Goal: Task Accomplishment & Management: Use online tool/utility

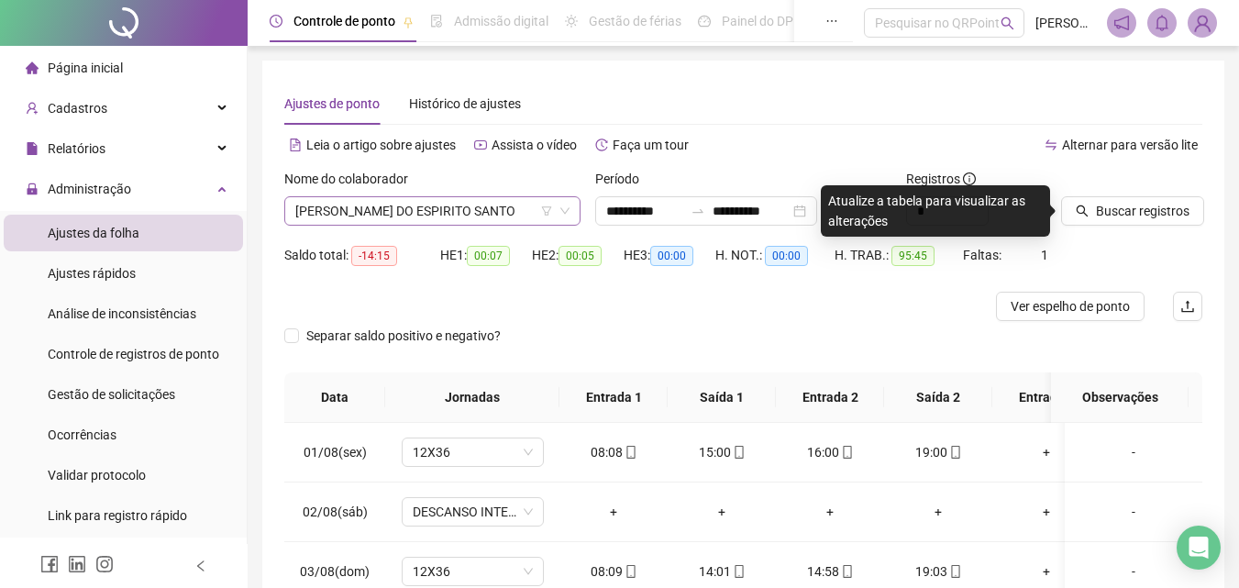
click at [543, 215] on icon "filter" at bounding box center [546, 210] width 11 height 11
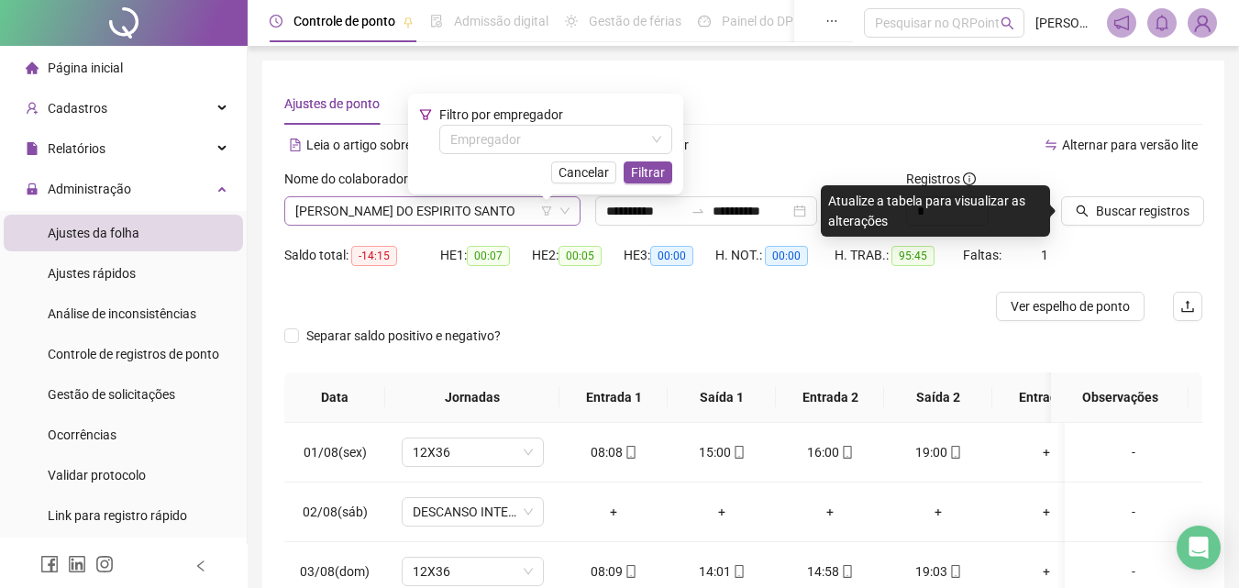
click at [518, 204] on span "[PERSON_NAME] DO ESPIRITO SANTO" at bounding box center [432, 211] width 274 height 28
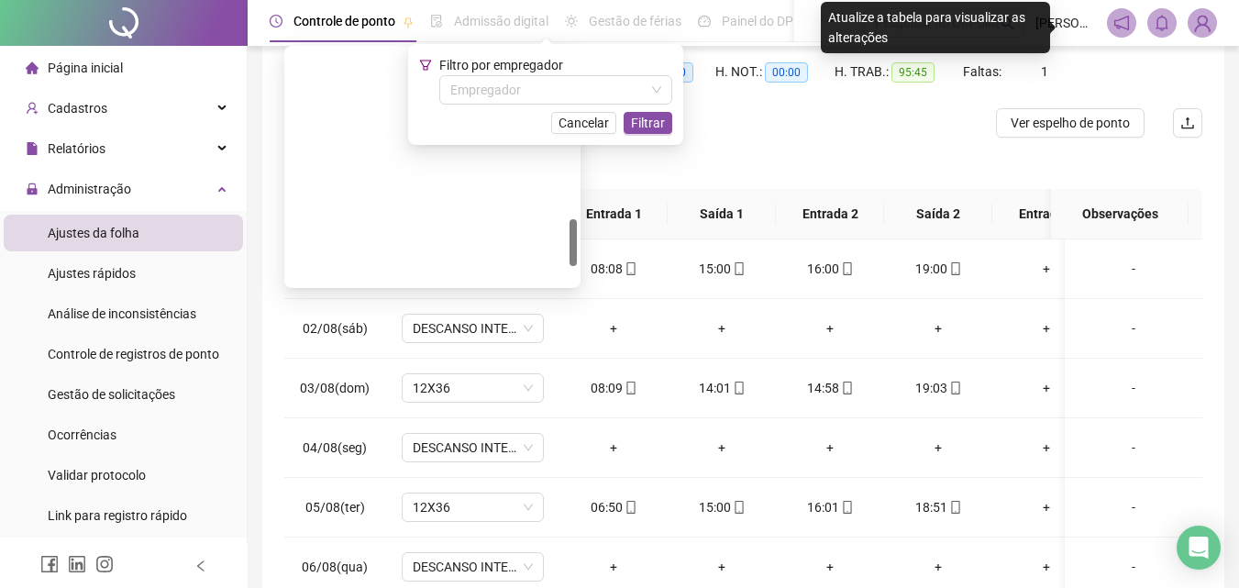
scroll to position [572, 0]
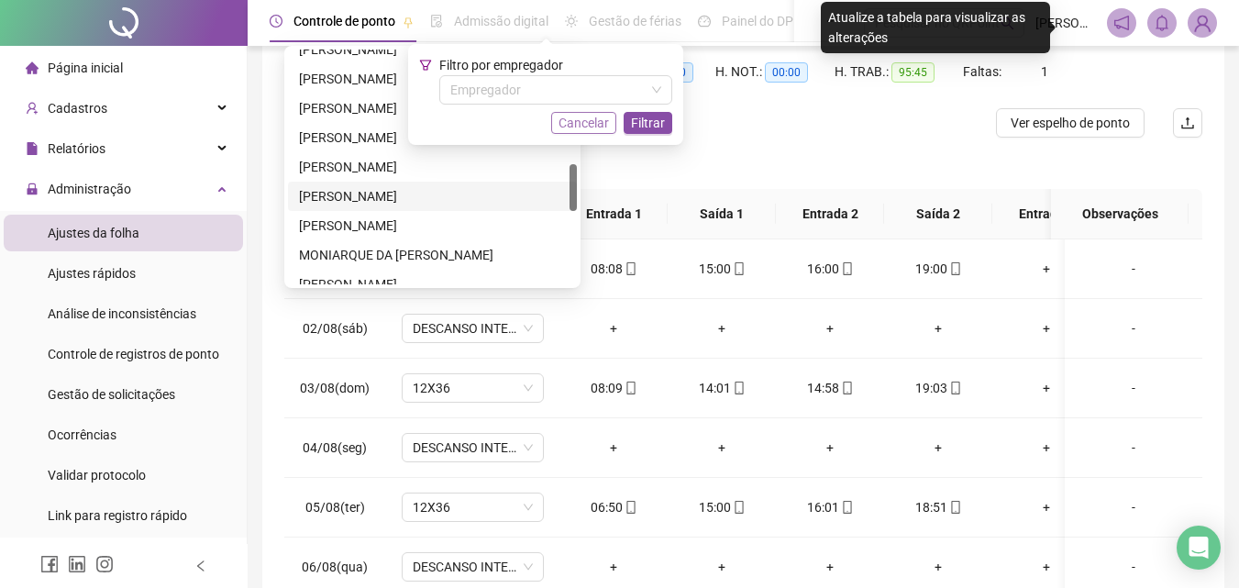
click at [602, 115] on span "Cancelar" at bounding box center [583, 123] width 50 height 20
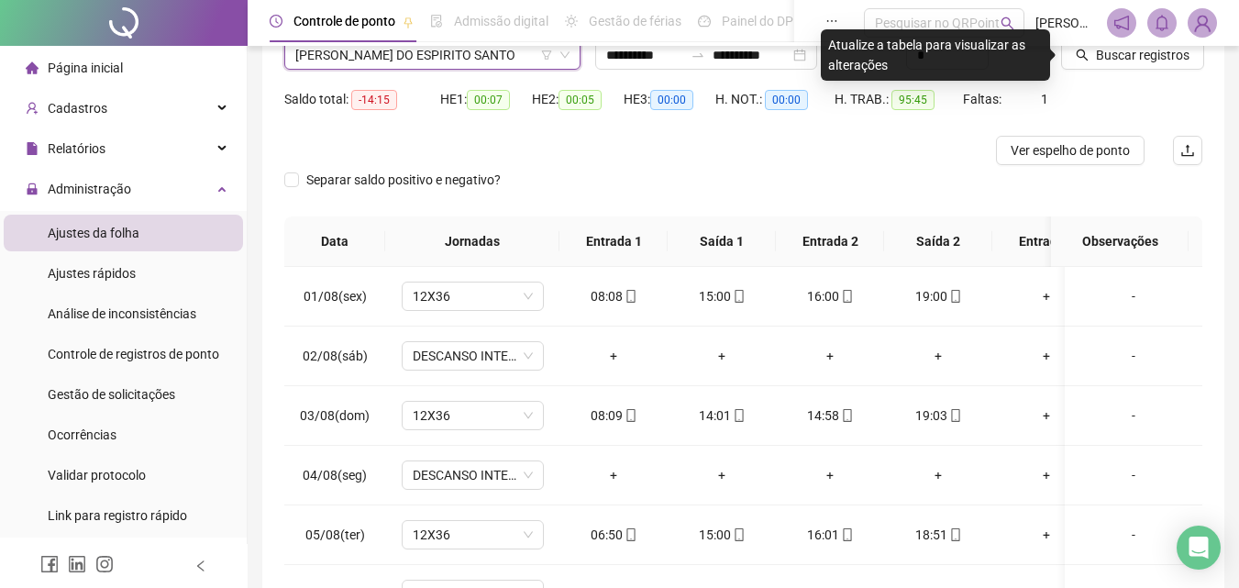
scroll to position [0, 0]
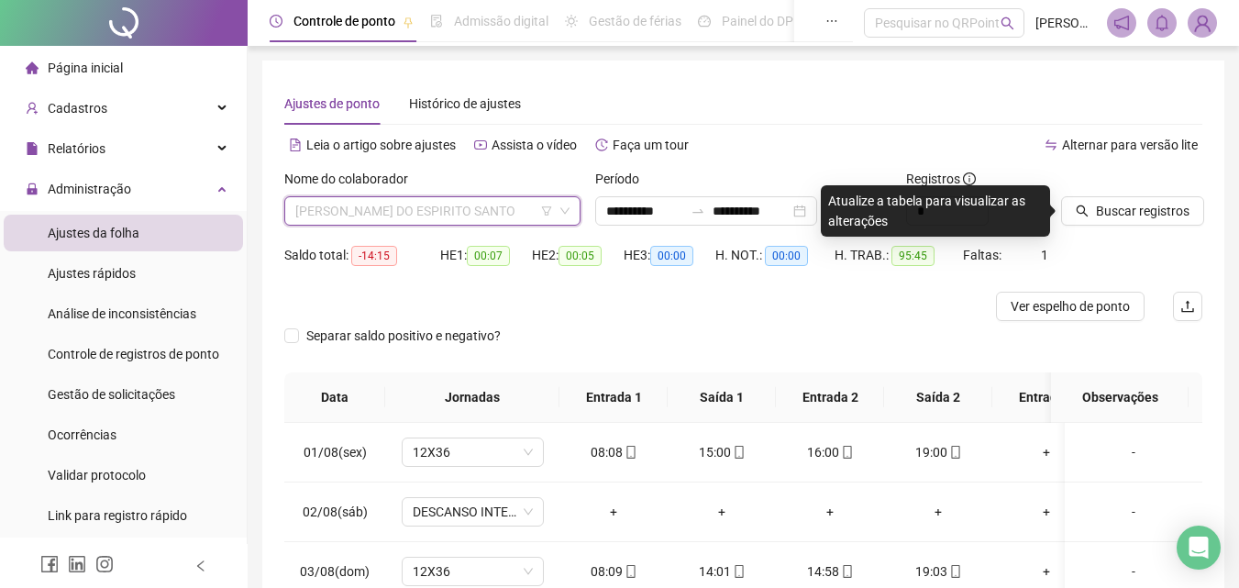
click at [409, 201] on span "[PERSON_NAME] DO ESPIRITO SANTO" at bounding box center [432, 211] width 274 height 28
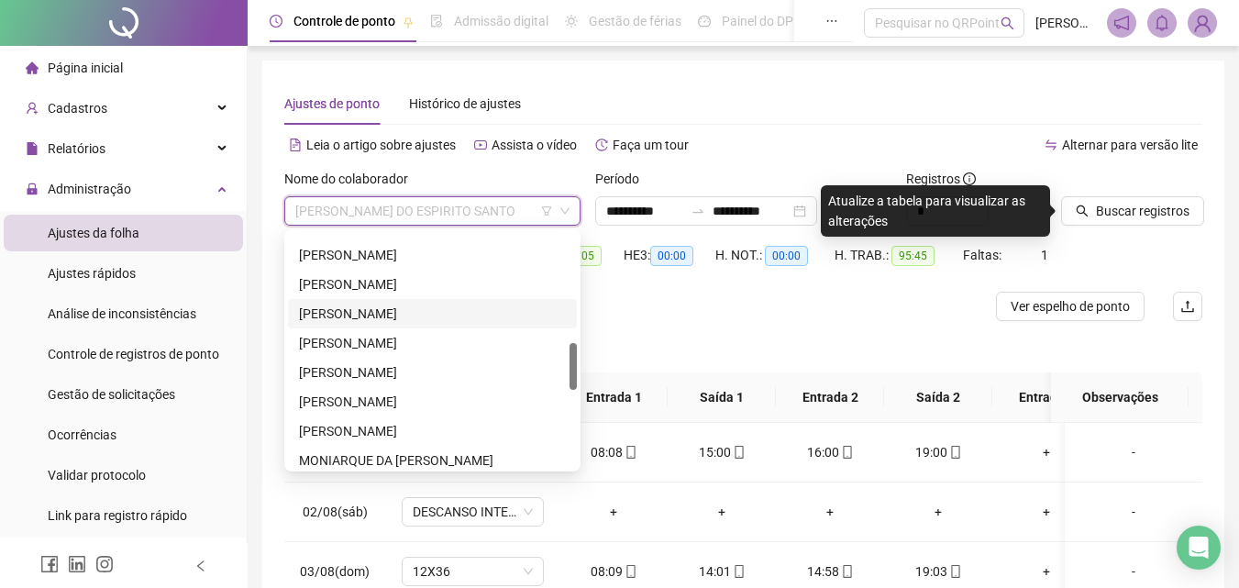
scroll to position [459, 0]
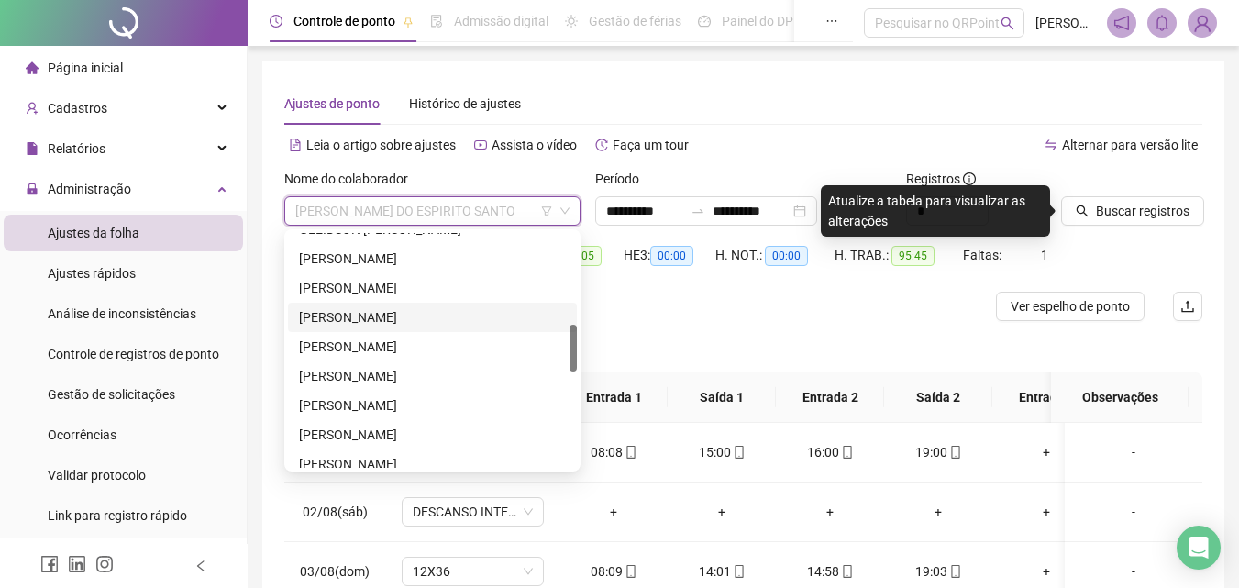
click at [394, 307] on div "[PERSON_NAME]" at bounding box center [432, 317] width 267 height 20
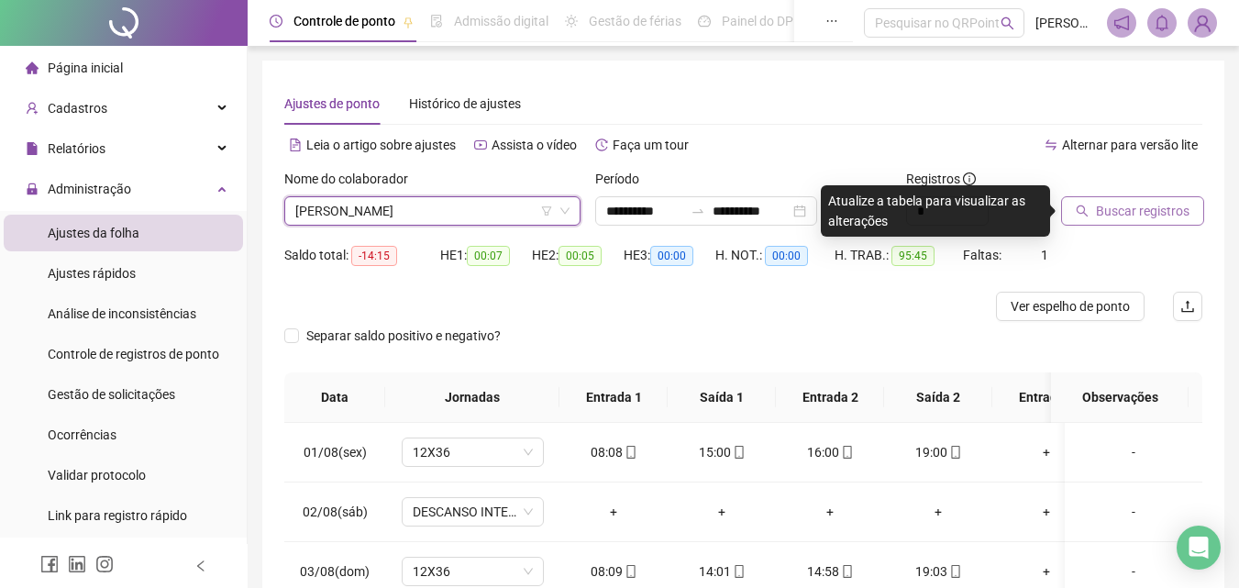
click at [1164, 207] on span "Buscar registros" at bounding box center [1143, 211] width 94 height 20
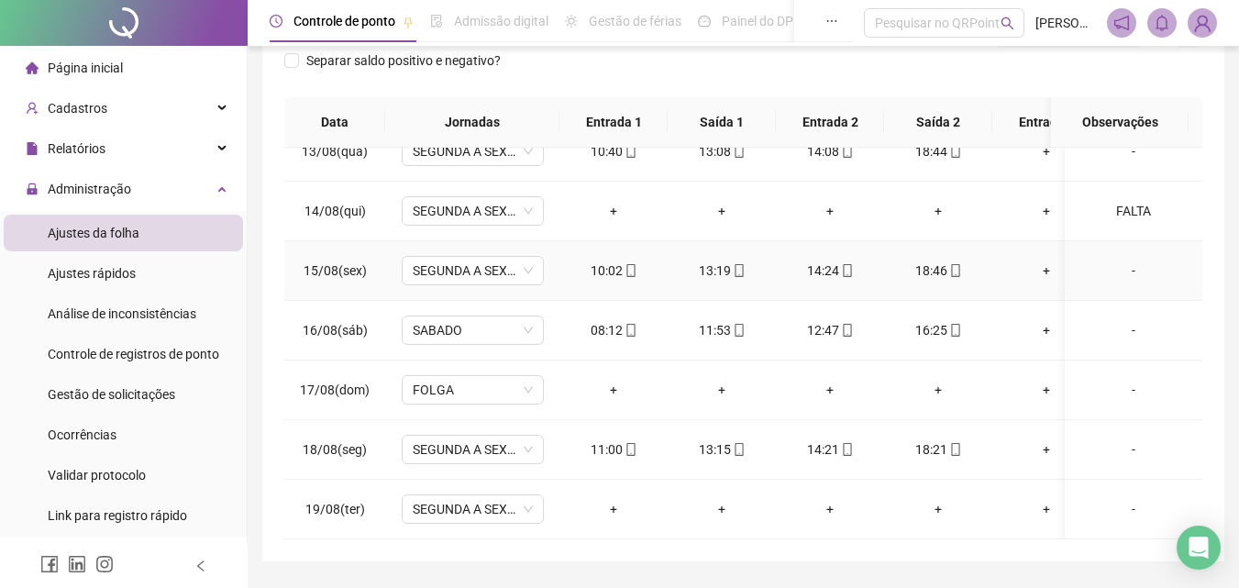
scroll to position [327, 0]
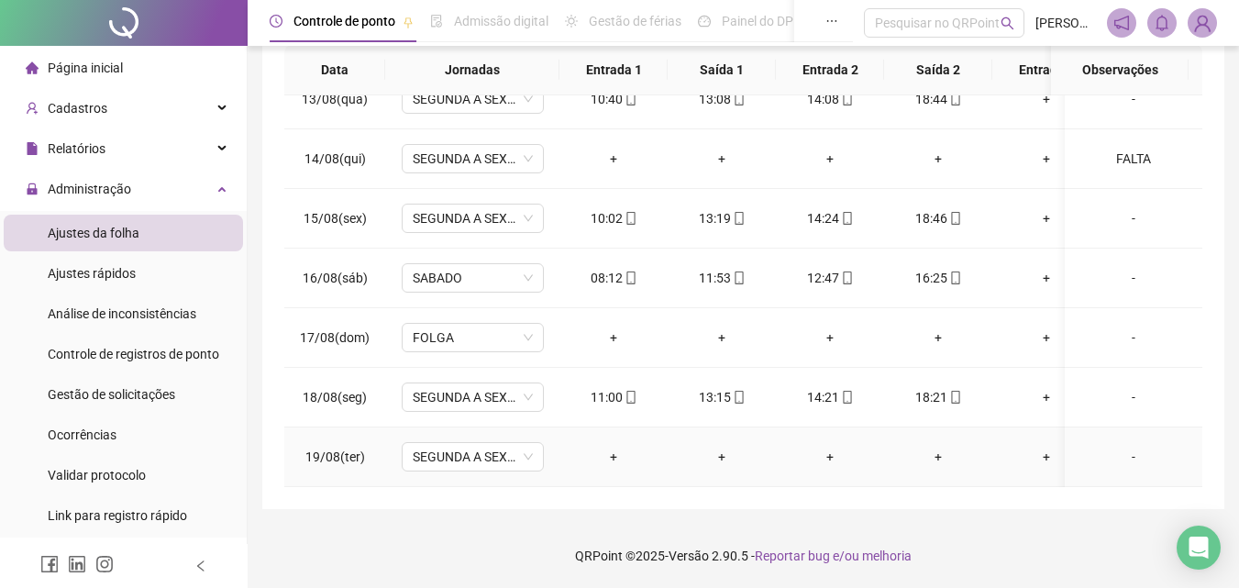
click at [1120, 447] on div "-" at bounding box center [1133, 457] width 108 height 20
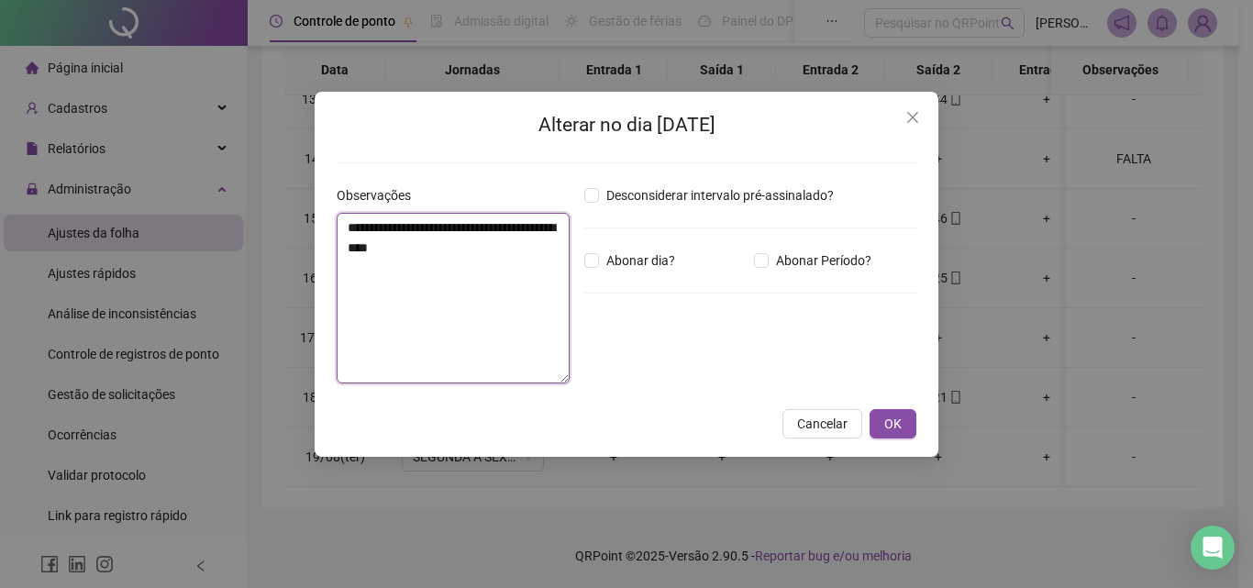
click at [367, 250] on textarea "**********" at bounding box center [453, 298] width 233 height 171
type textarea "**"
type textarea "*"
type textarea "*****"
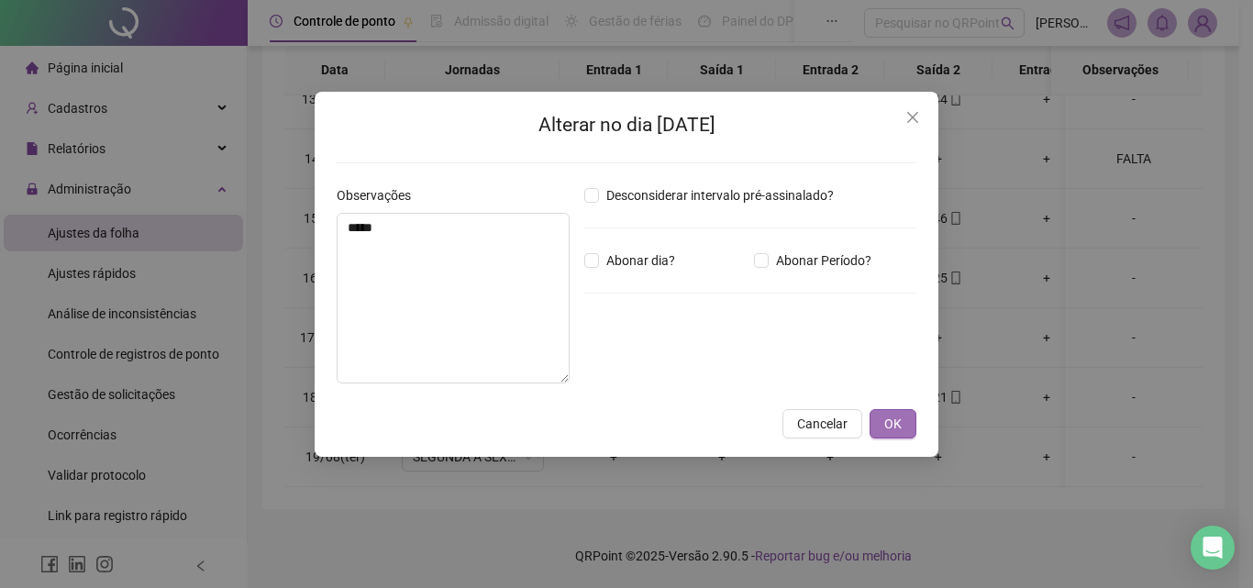
click at [895, 428] on span "OK" at bounding box center [892, 424] width 17 height 20
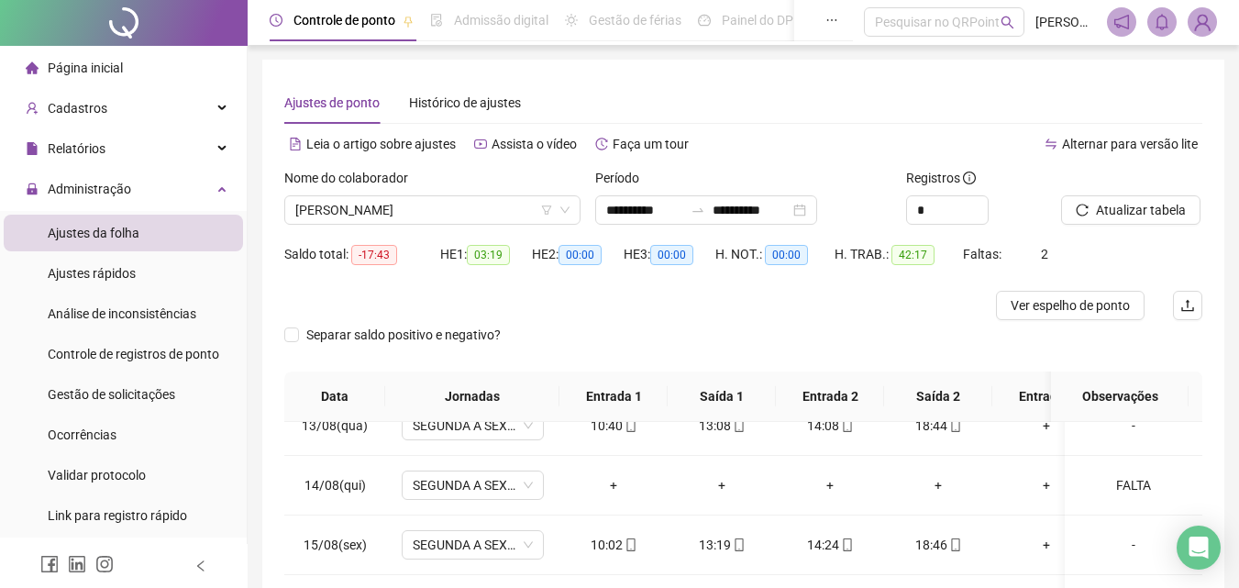
scroll to position [0, 0]
click at [1117, 212] on span "Atualizar tabela" at bounding box center [1141, 211] width 90 height 20
click at [491, 218] on span "[PERSON_NAME]" at bounding box center [432, 211] width 274 height 28
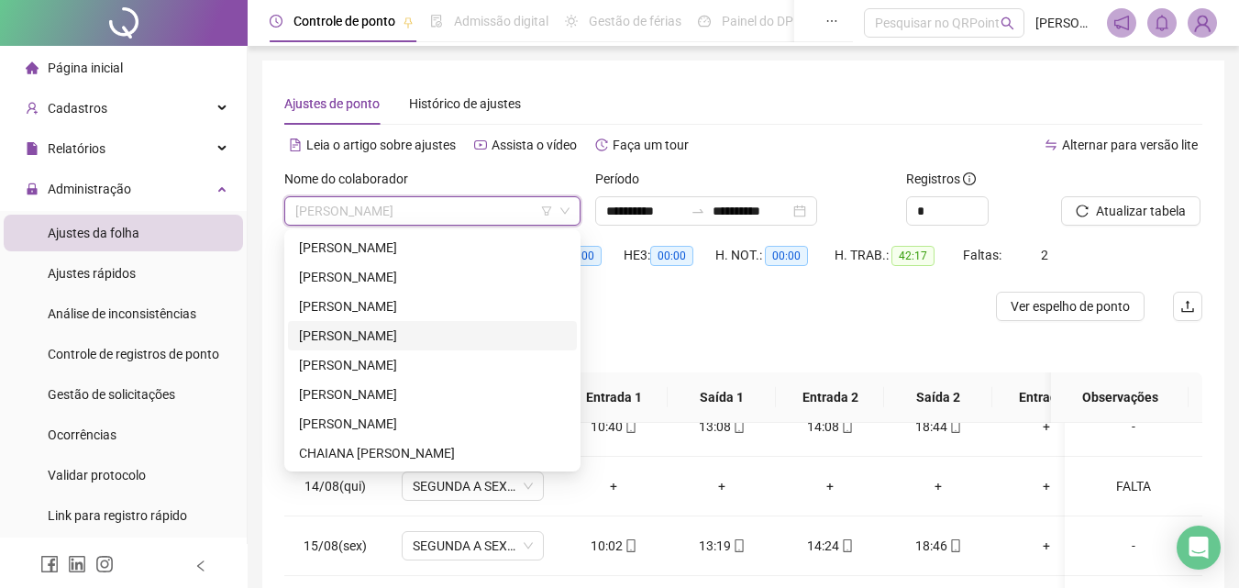
click at [440, 336] on div "[PERSON_NAME]" at bounding box center [432, 336] width 267 height 20
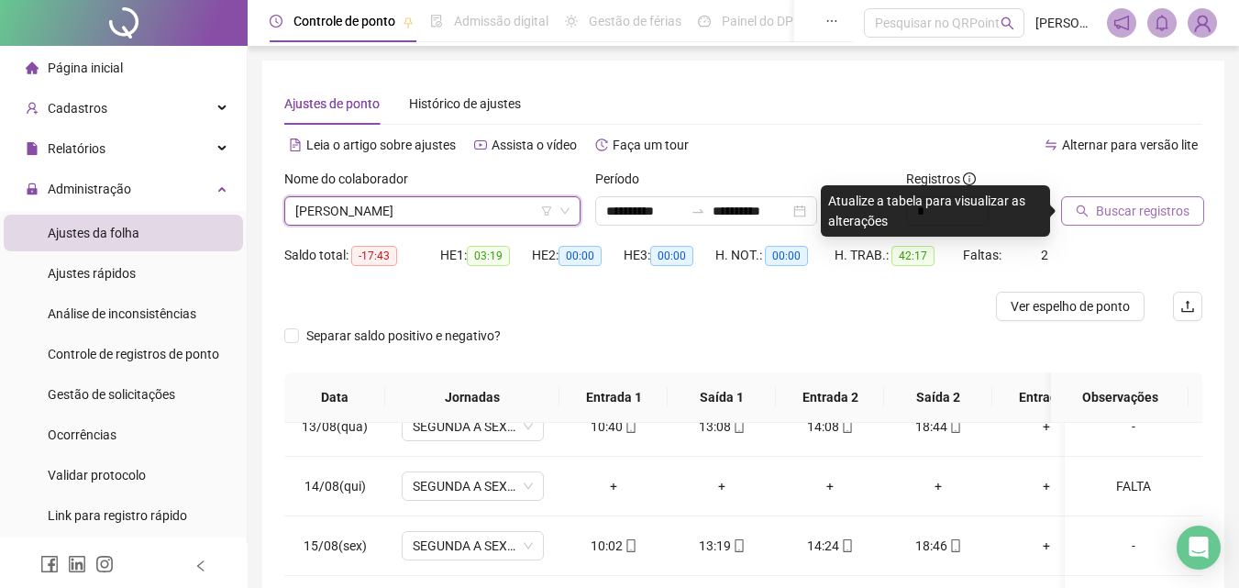
click at [1158, 213] on span "Buscar registros" at bounding box center [1143, 211] width 94 height 20
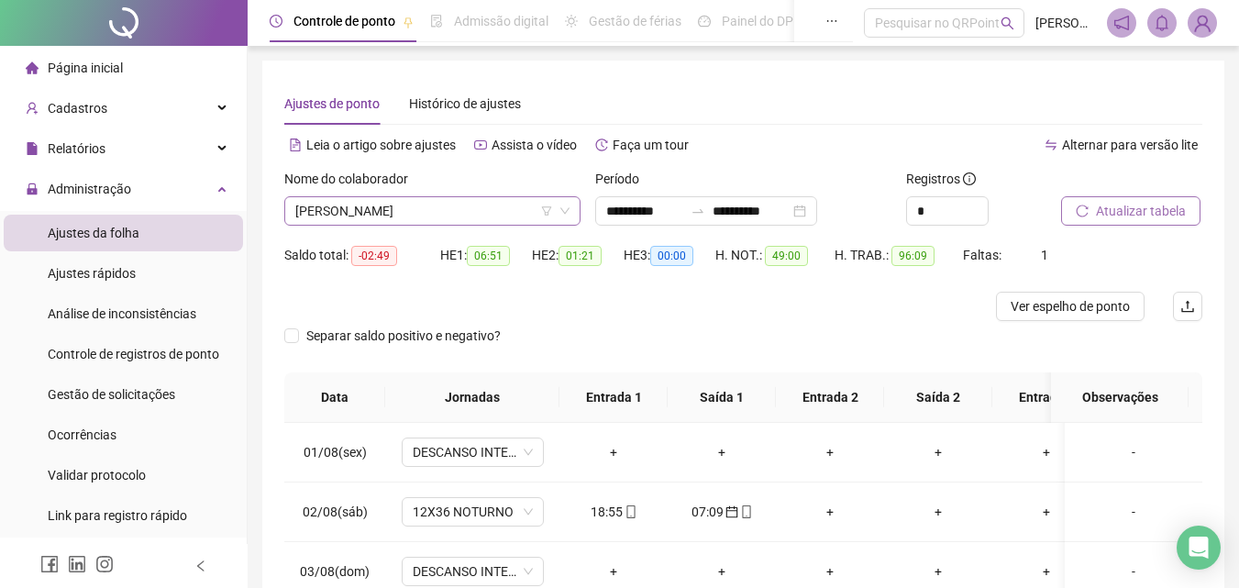
click at [465, 210] on span "[PERSON_NAME]" at bounding box center [432, 211] width 274 height 28
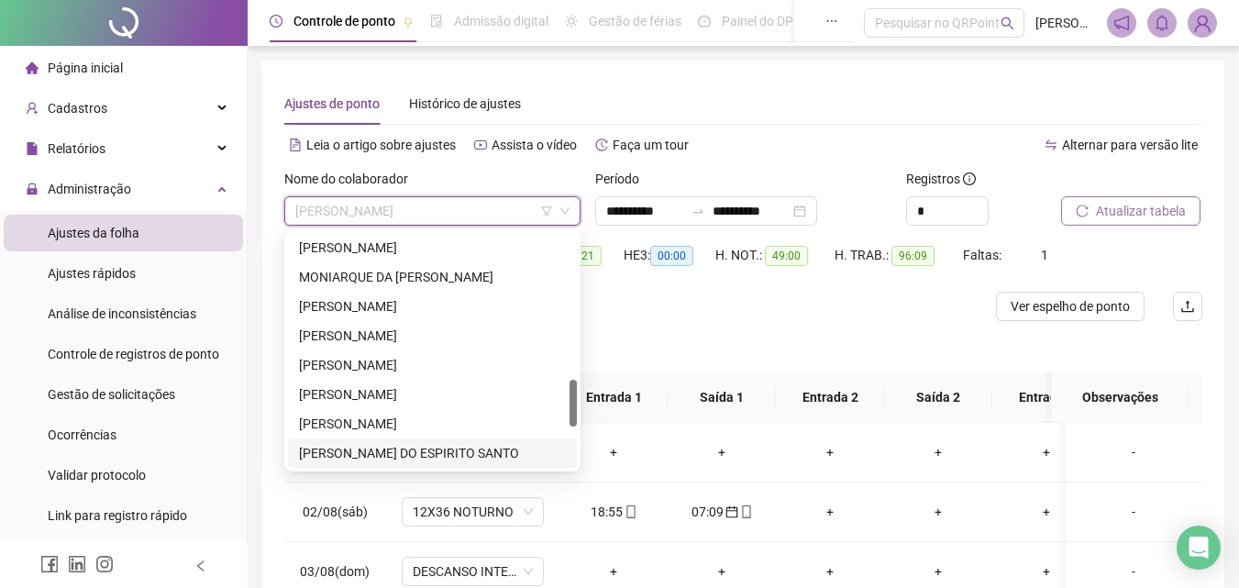
scroll to position [825, 0]
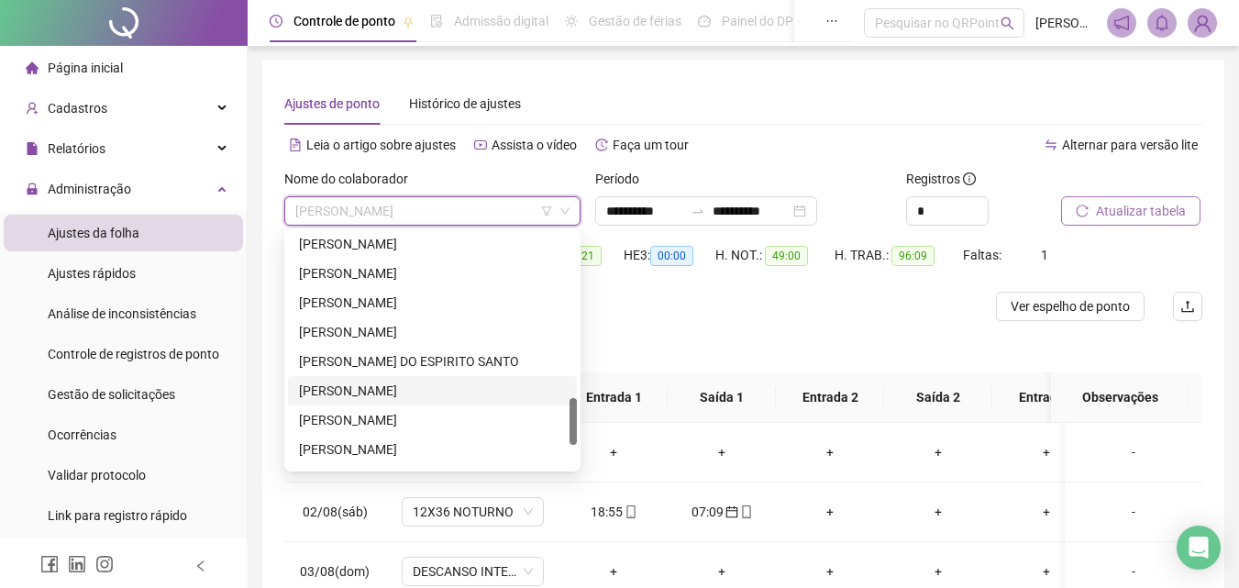
click at [394, 381] on div "[PERSON_NAME]" at bounding box center [432, 391] width 267 height 20
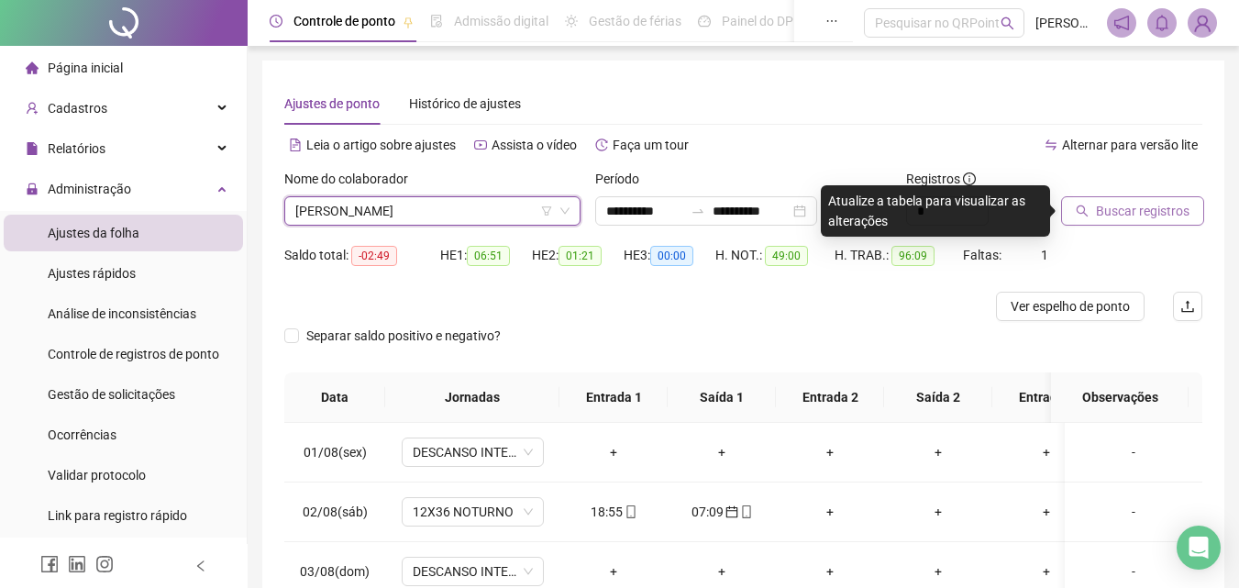
click at [1134, 221] on button "Buscar registros" at bounding box center [1132, 210] width 143 height 29
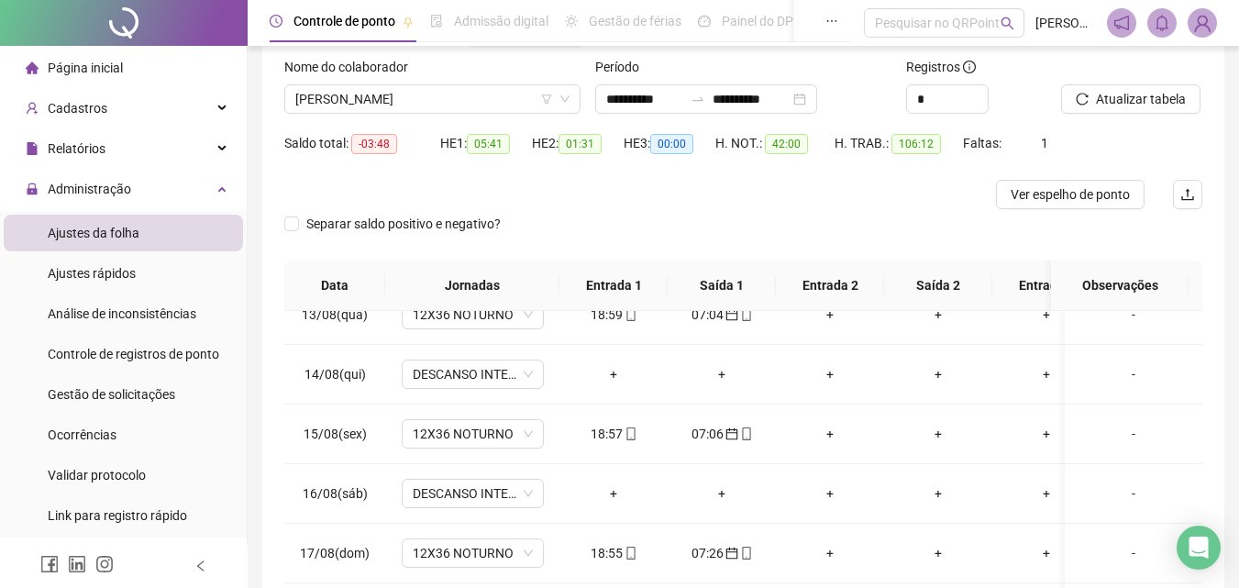
scroll to position [0, 0]
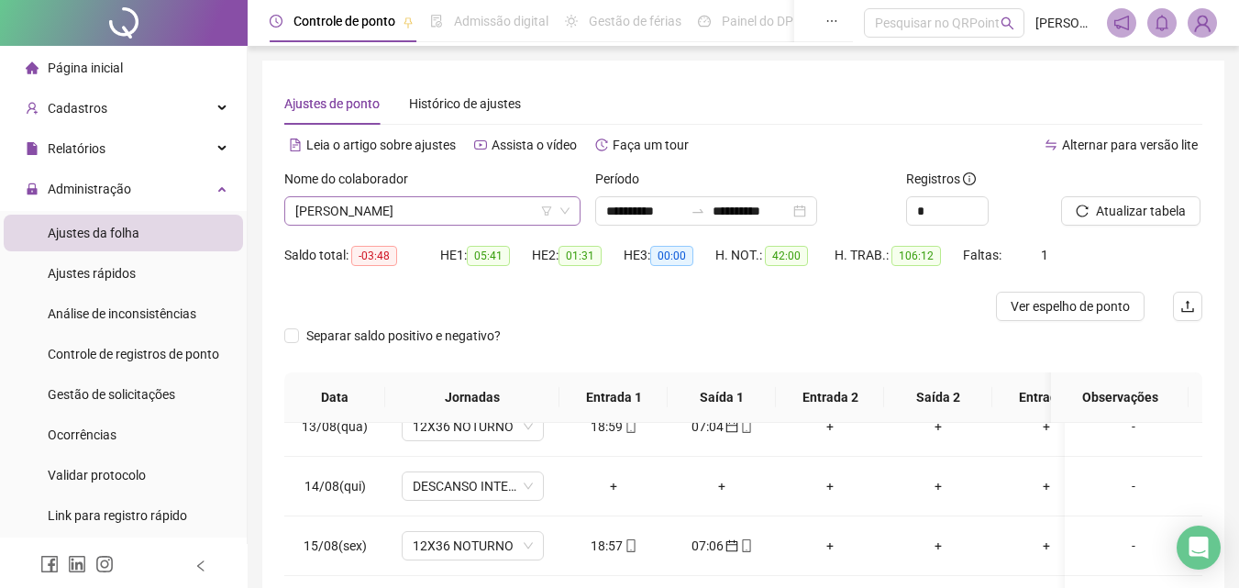
click at [505, 214] on span "[PERSON_NAME]" at bounding box center [432, 211] width 274 height 28
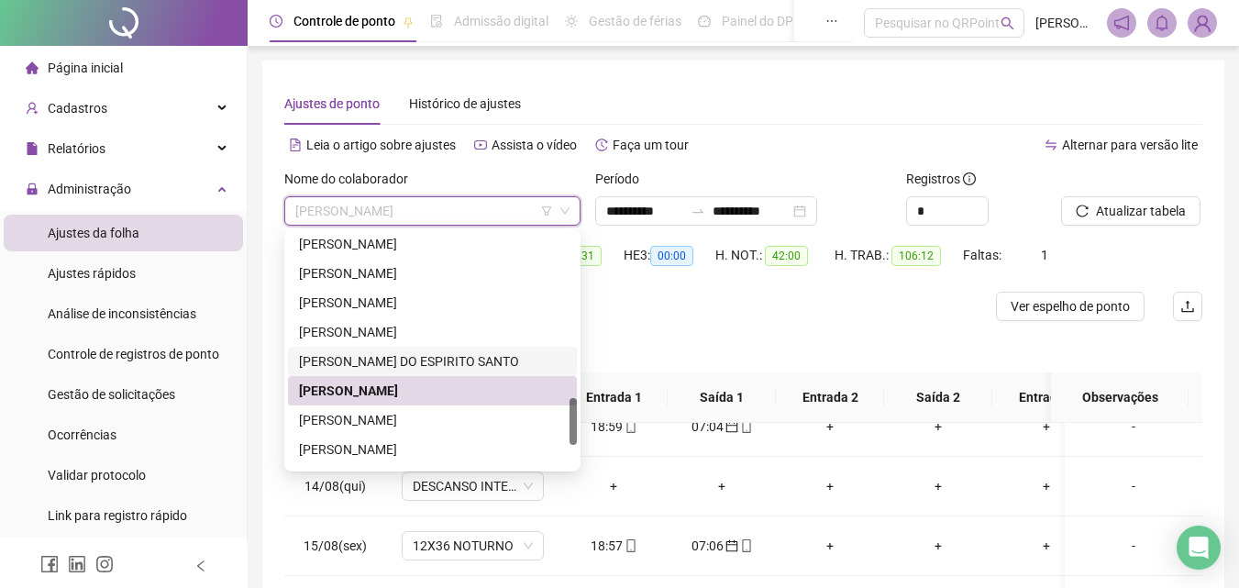
click at [463, 355] on div "[PERSON_NAME] DO ESPIRITO SANTO" at bounding box center [432, 361] width 267 height 20
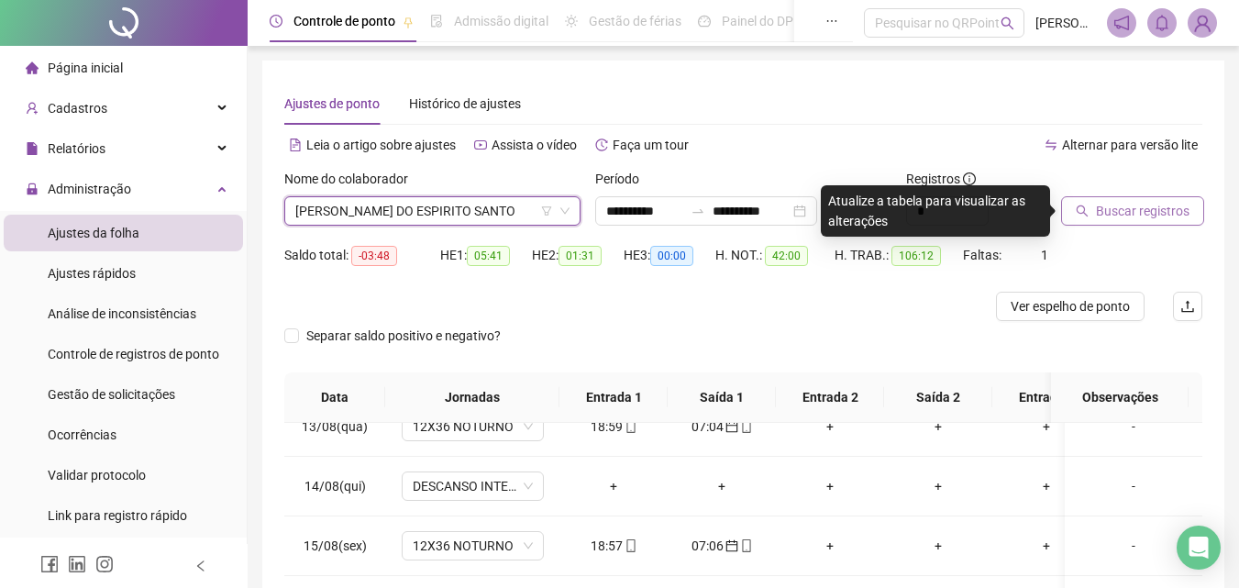
click at [1122, 214] on span "Buscar registros" at bounding box center [1143, 211] width 94 height 20
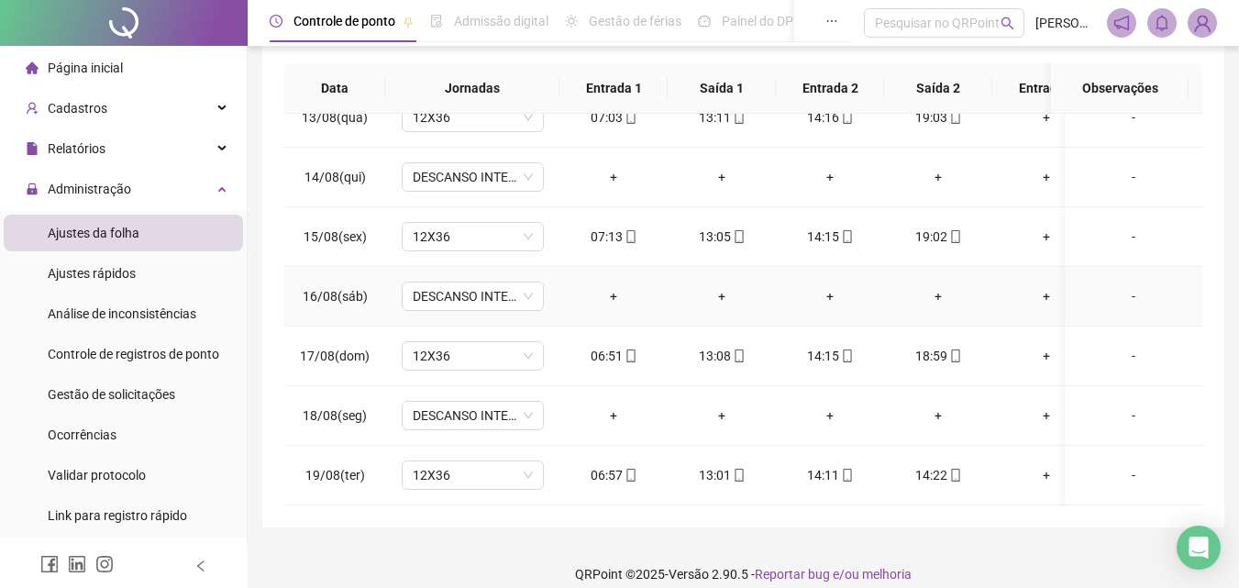
scroll to position [327, 0]
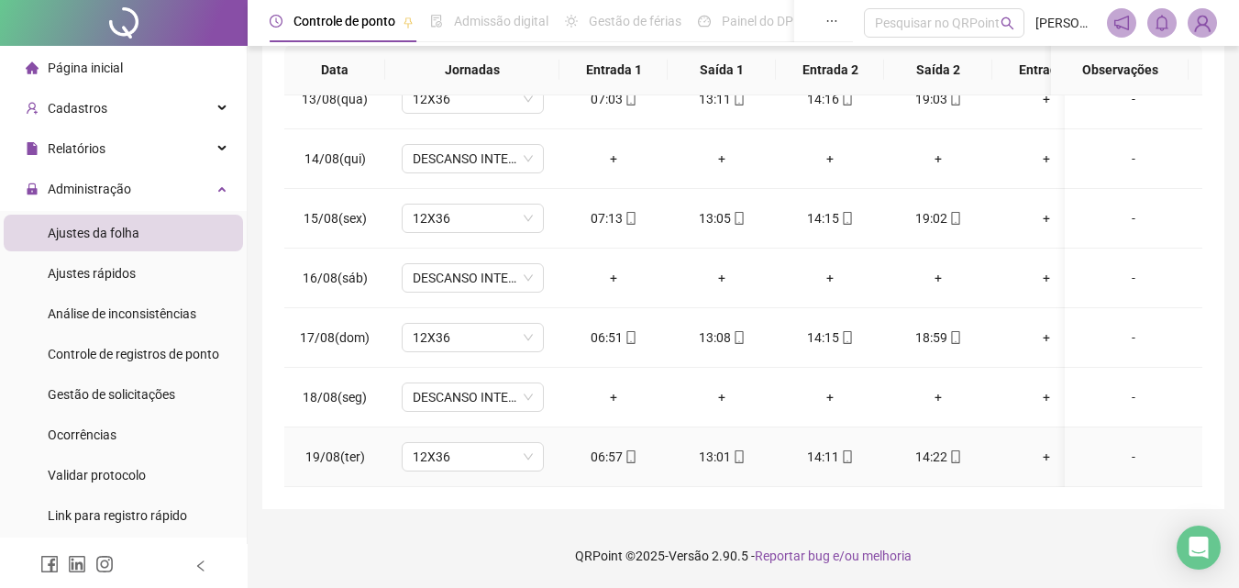
click at [939, 447] on div "14:22" at bounding box center [938, 457] width 79 height 20
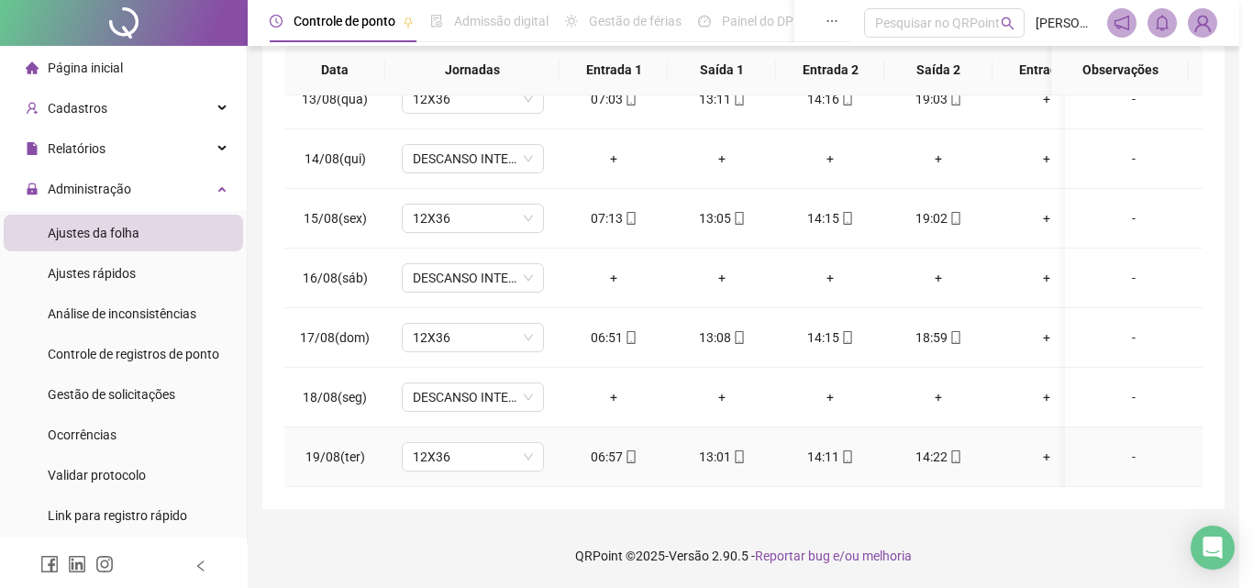
type input "**********"
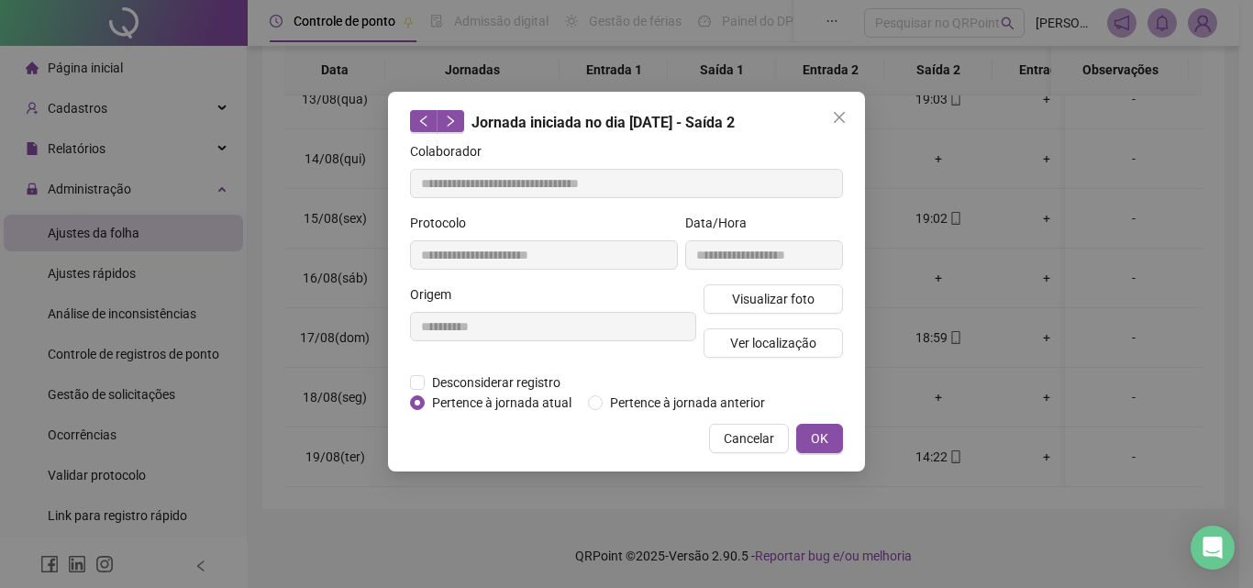
type input "**********"
click at [823, 289] on button "Visualizar foto" at bounding box center [772, 298] width 139 height 29
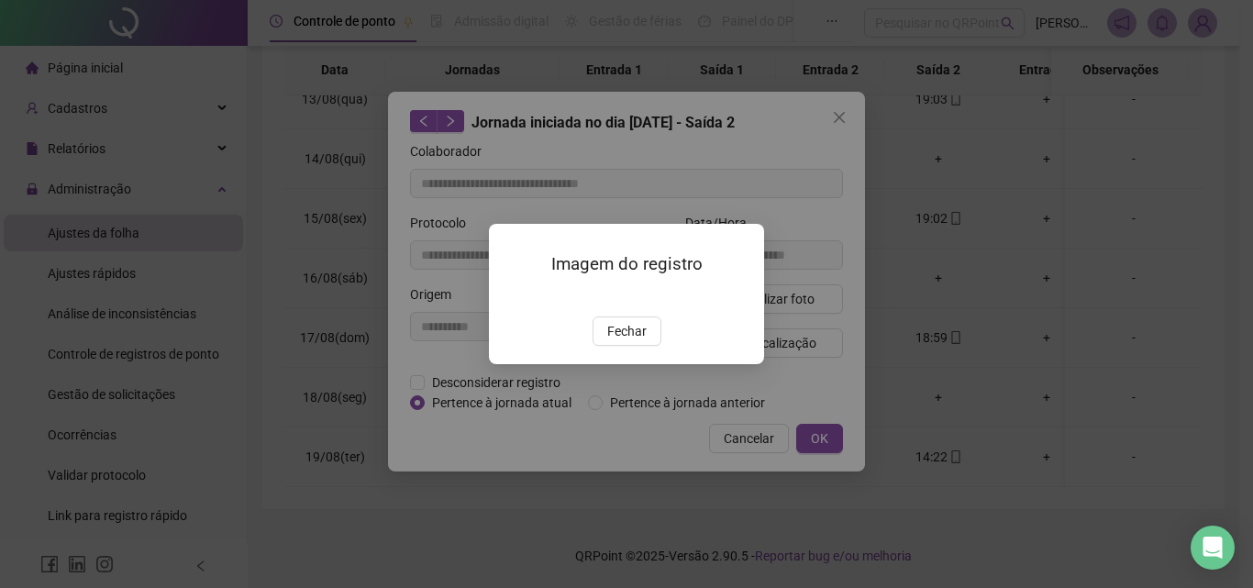
drag, startPoint x: 628, startPoint y: 442, endPoint x: 324, endPoint y: 386, distance: 309.5
click at [607, 341] on span "Fechar" at bounding box center [626, 331] width 39 height 20
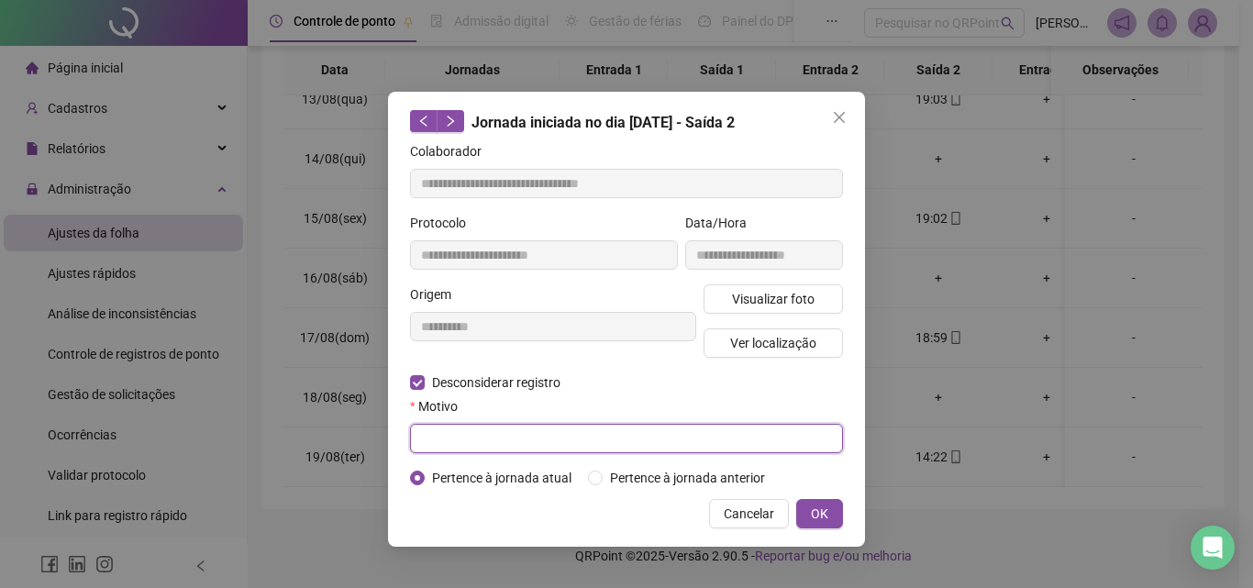
click at [564, 446] on input "text" at bounding box center [626, 438] width 433 height 29
type input "****"
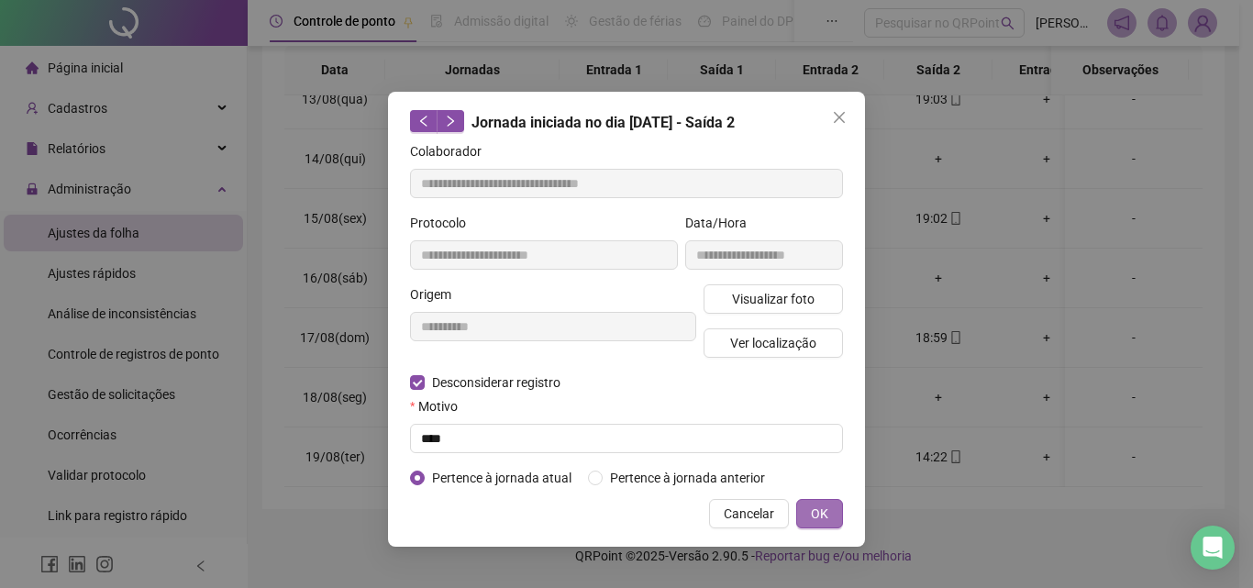
click at [817, 514] on span "OK" at bounding box center [819, 513] width 17 height 20
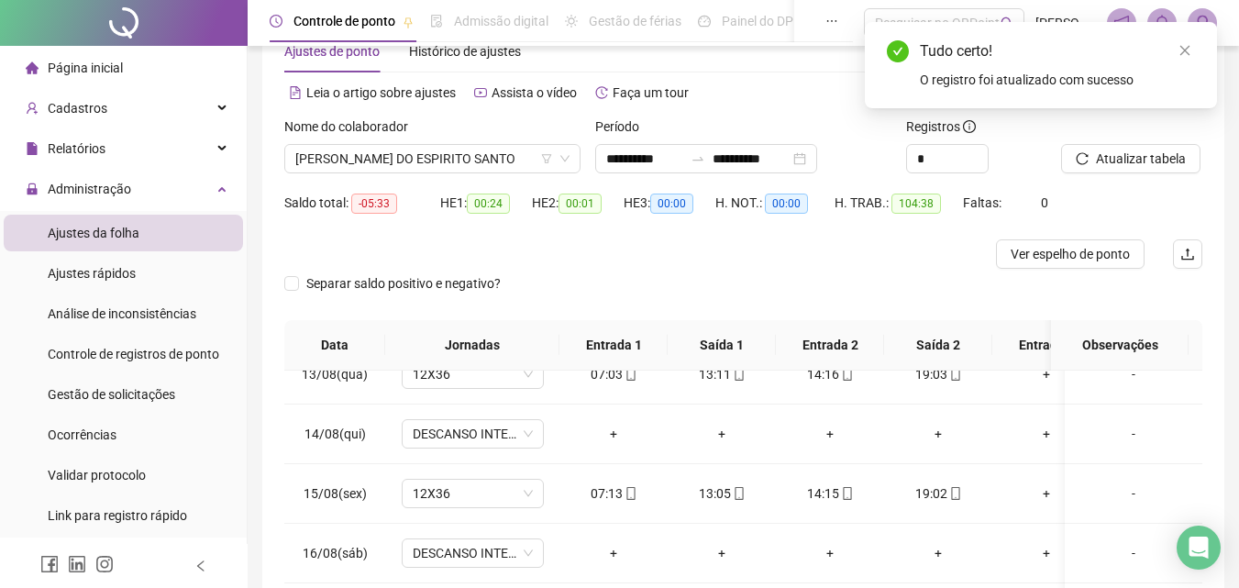
scroll to position [0, 0]
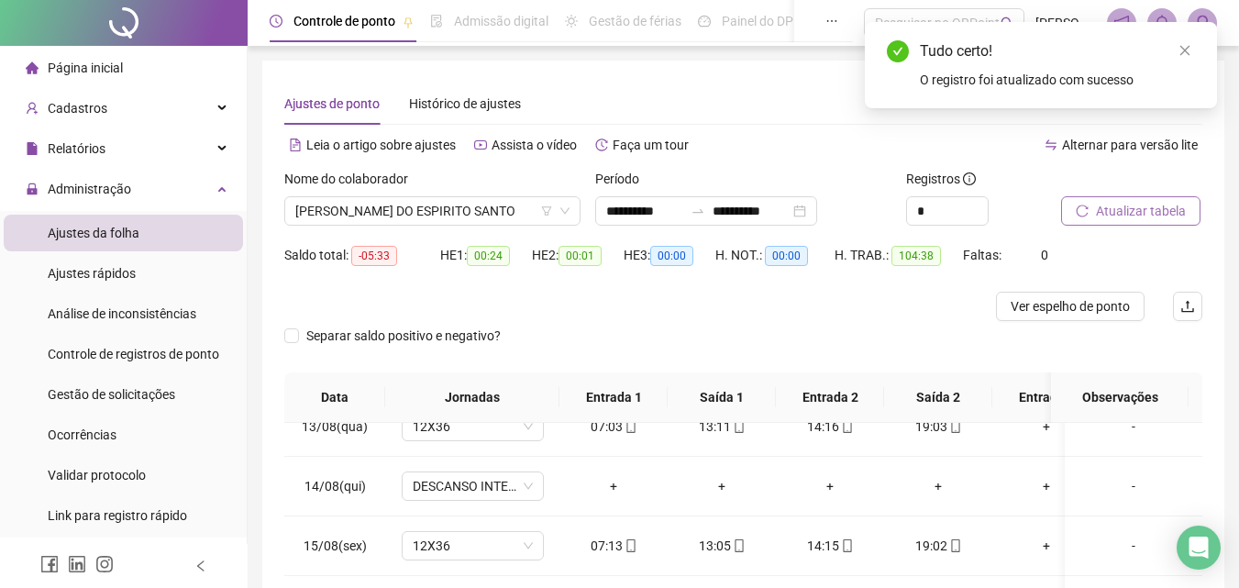
click at [1144, 205] on span "Atualizar tabela" at bounding box center [1141, 211] width 90 height 20
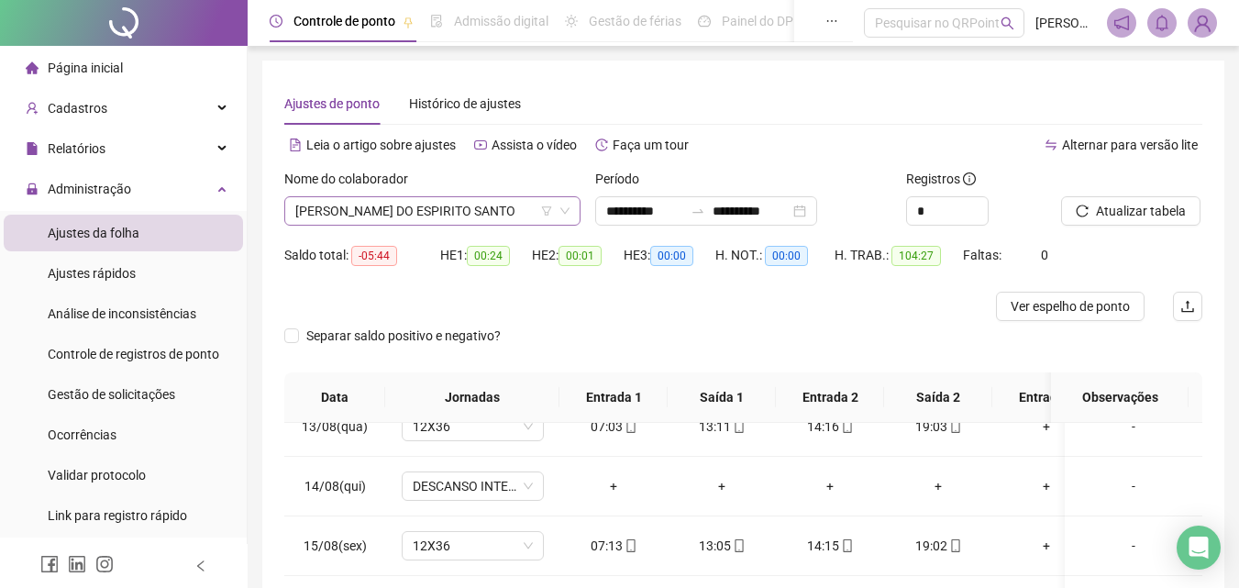
click at [448, 204] on span "[PERSON_NAME] DO ESPIRITO SANTO" at bounding box center [432, 211] width 274 height 28
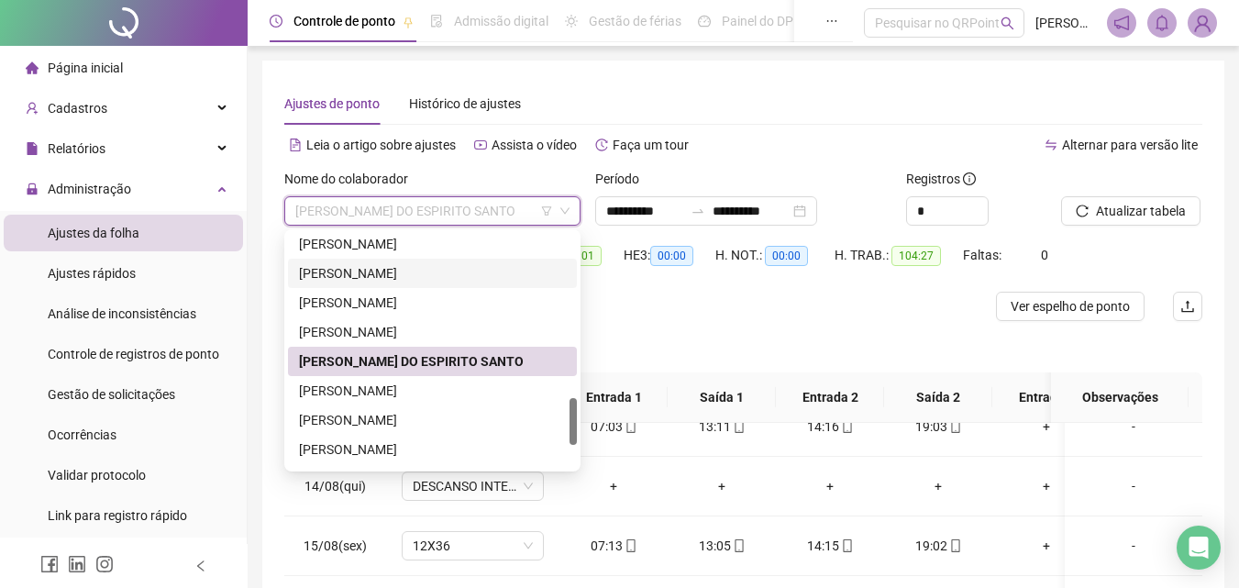
click at [365, 272] on div "[PERSON_NAME]" at bounding box center [432, 273] width 267 height 20
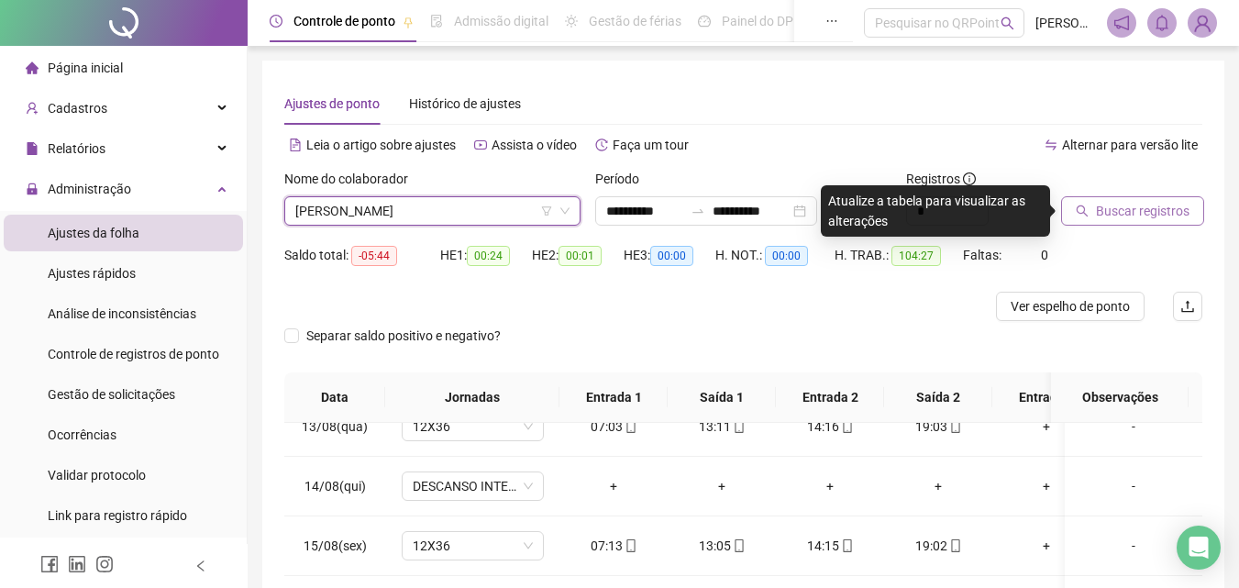
click at [1136, 212] on span "Buscar registros" at bounding box center [1143, 211] width 94 height 20
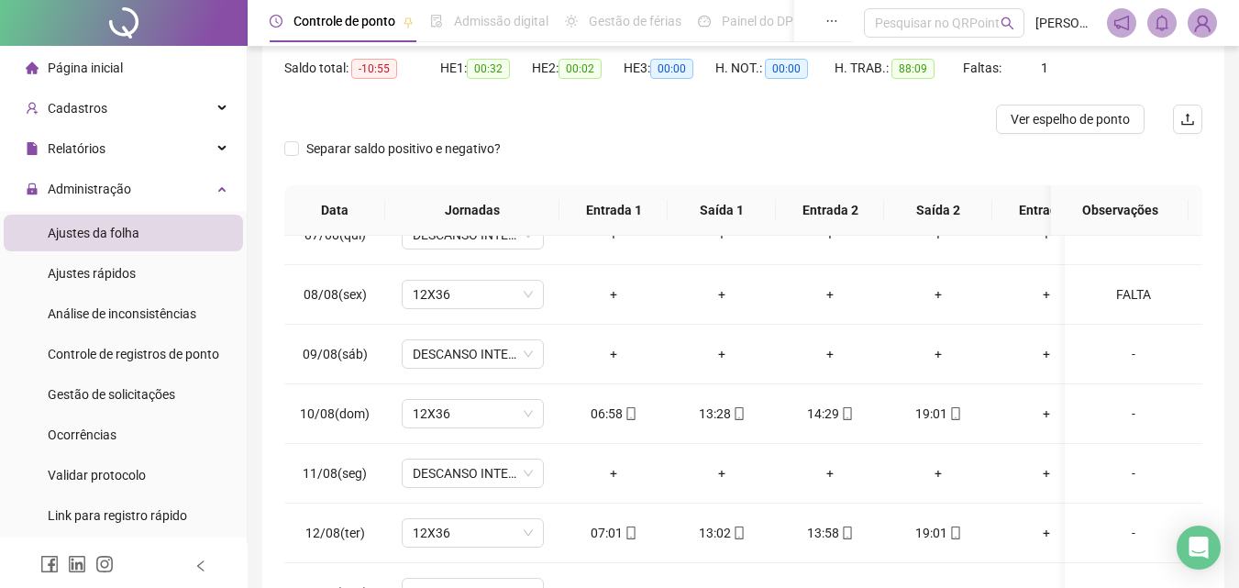
scroll to position [52, 0]
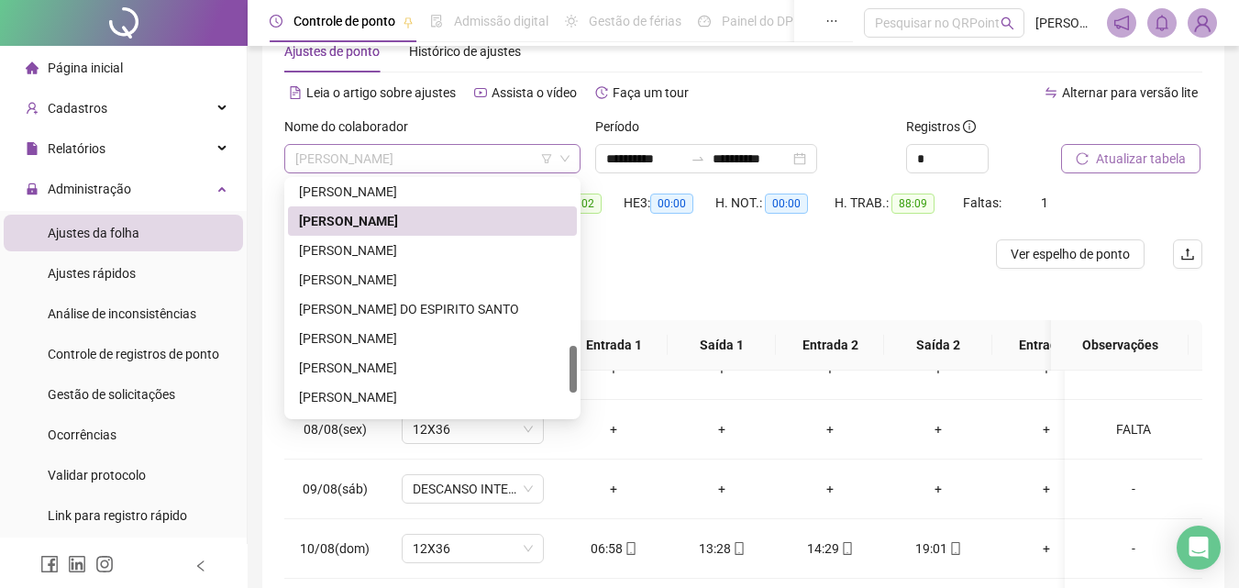
click at [491, 158] on span "[PERSON_NAME]" at bounding box center [432, 159] width 274 height 28
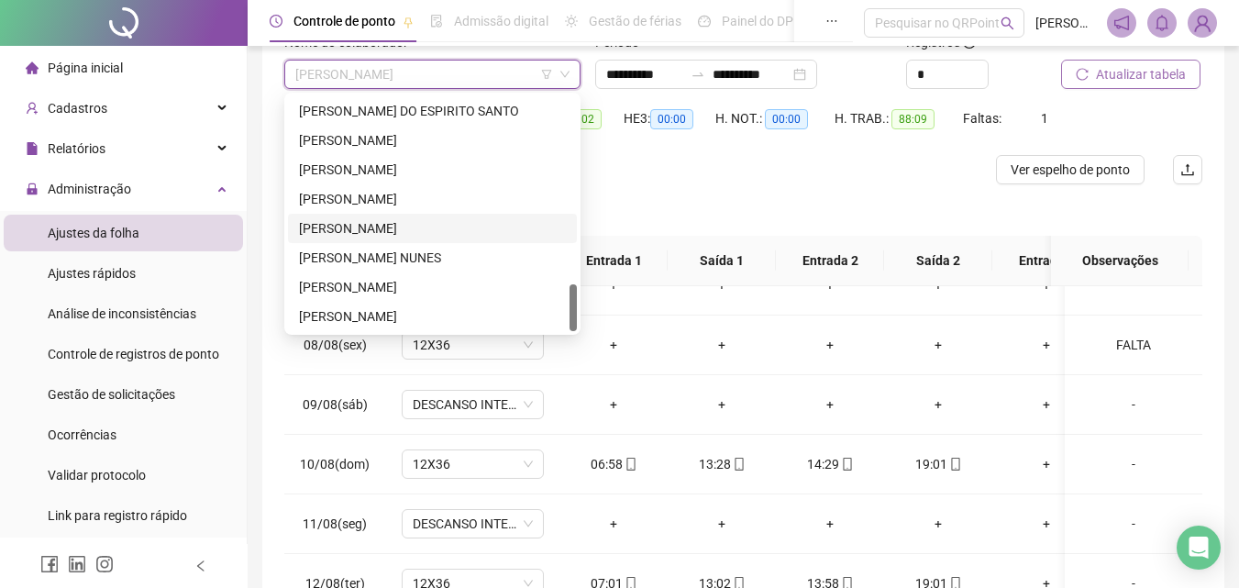
scroll to position [144, 0]
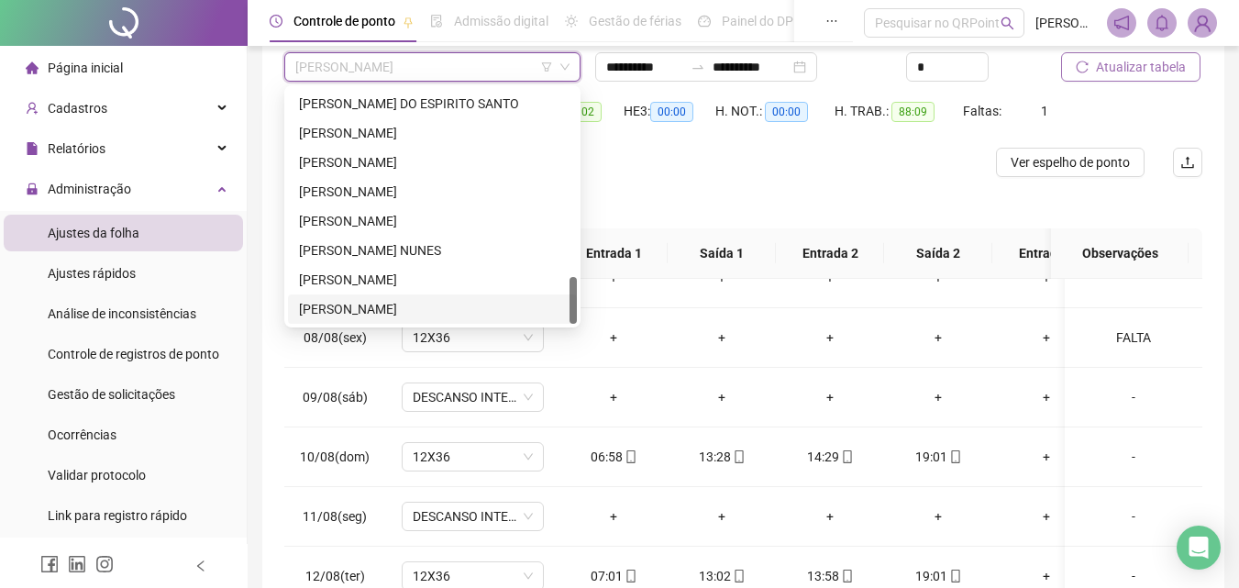
click at [461, 319] on div "[PERSON_NAME]" at bounding box center [432, 308] width 289 height 29
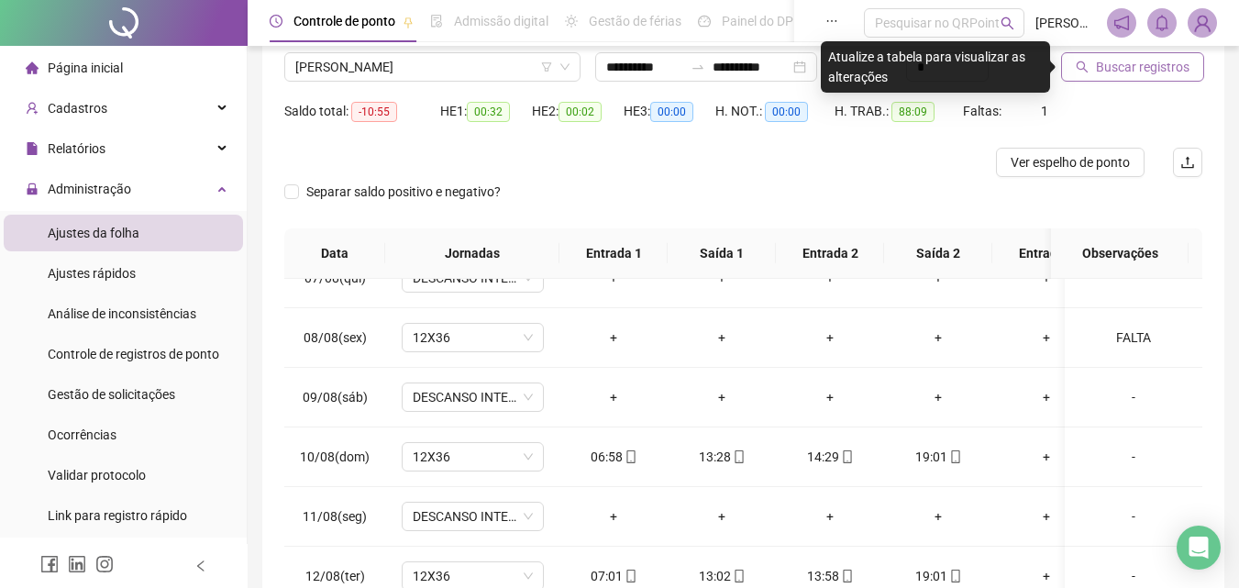
click at [1130, 72] on span "Buscar registros" at bounding box center [1143, 67] width 94 height 20
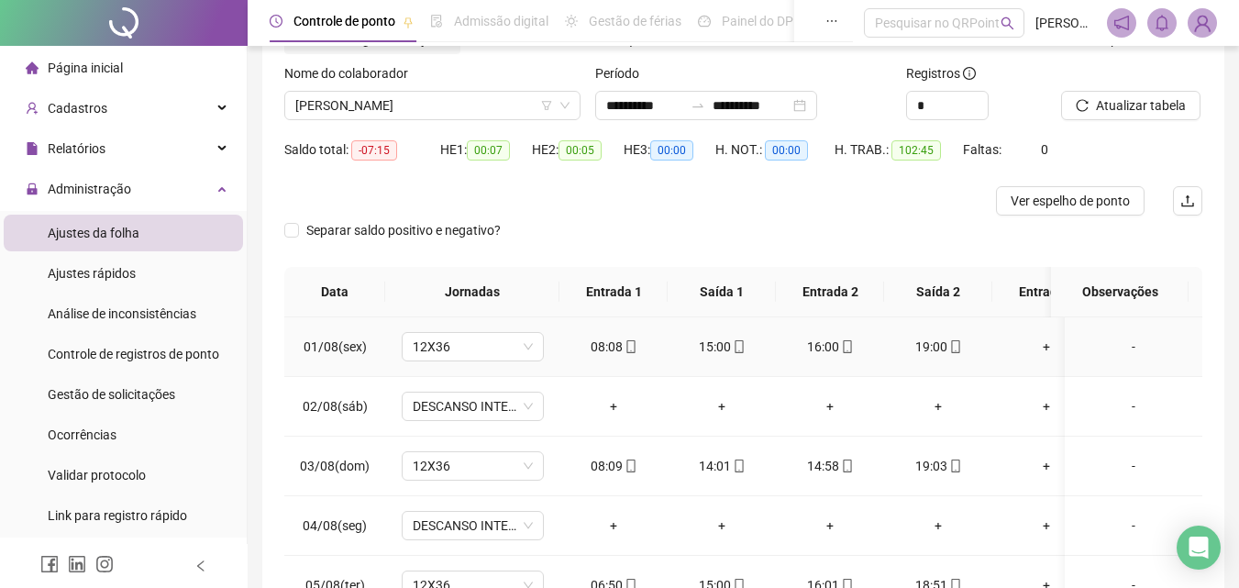
scroll to position [0, 0]
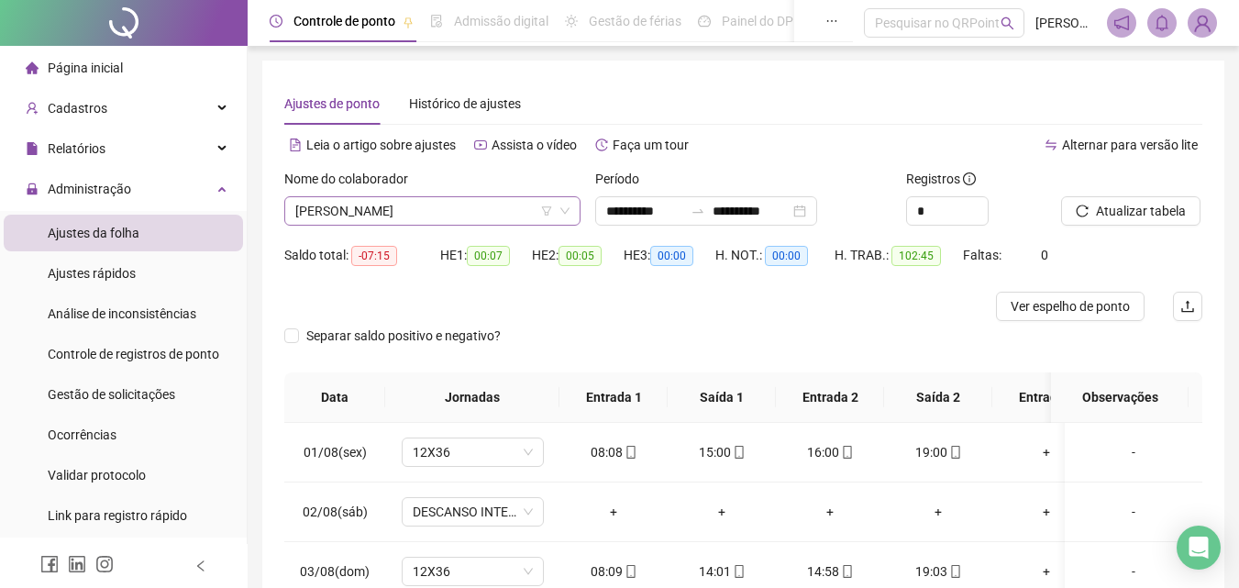
click at [435, 216] on span "[PERSON_NAME]" at bounding box center [432, 211] width 274 height 28
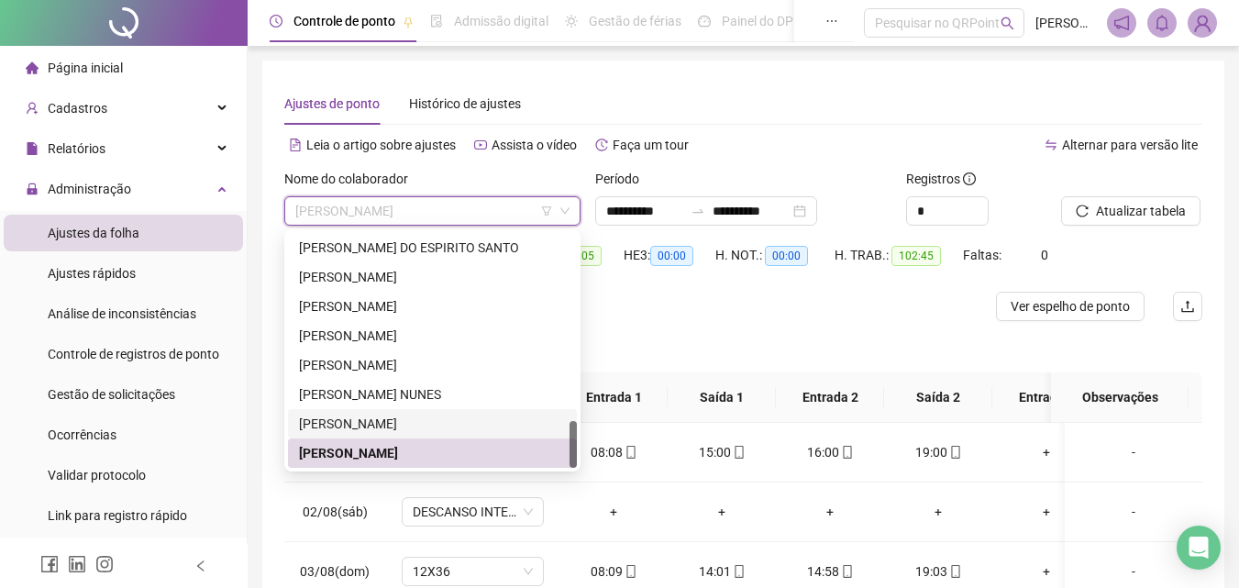
click at [427, 425] on div "[PERSON_NAME]" at bounding box center [432, 424] width 267 height 20
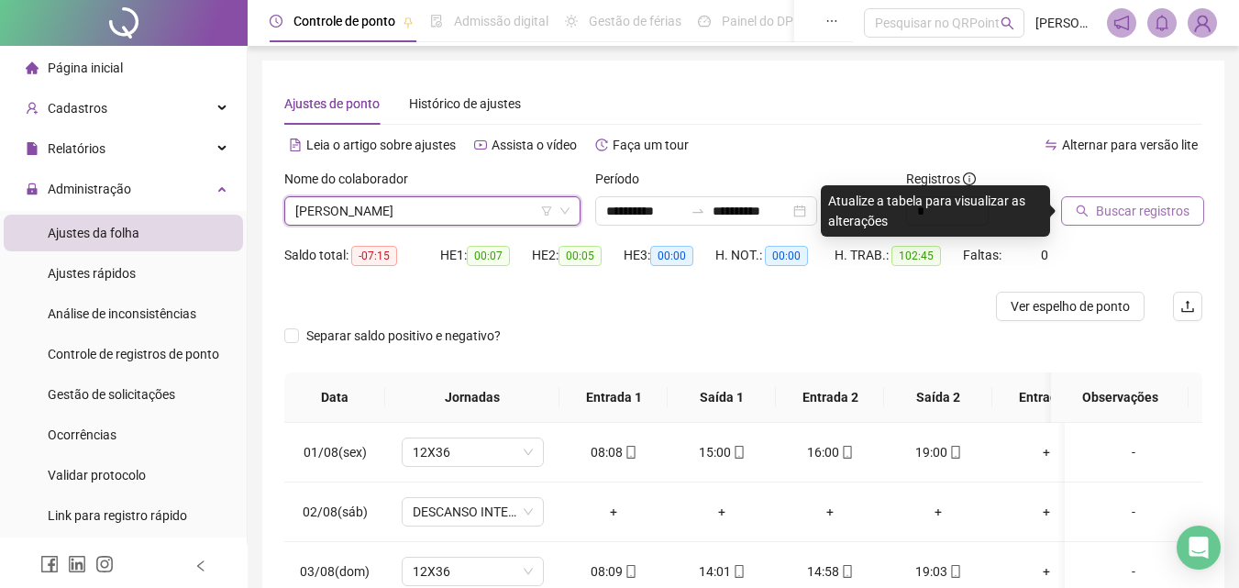
click at [1091, 219] on button "Buscar registros" at bounding box center [1132, 210] width 143 height 29
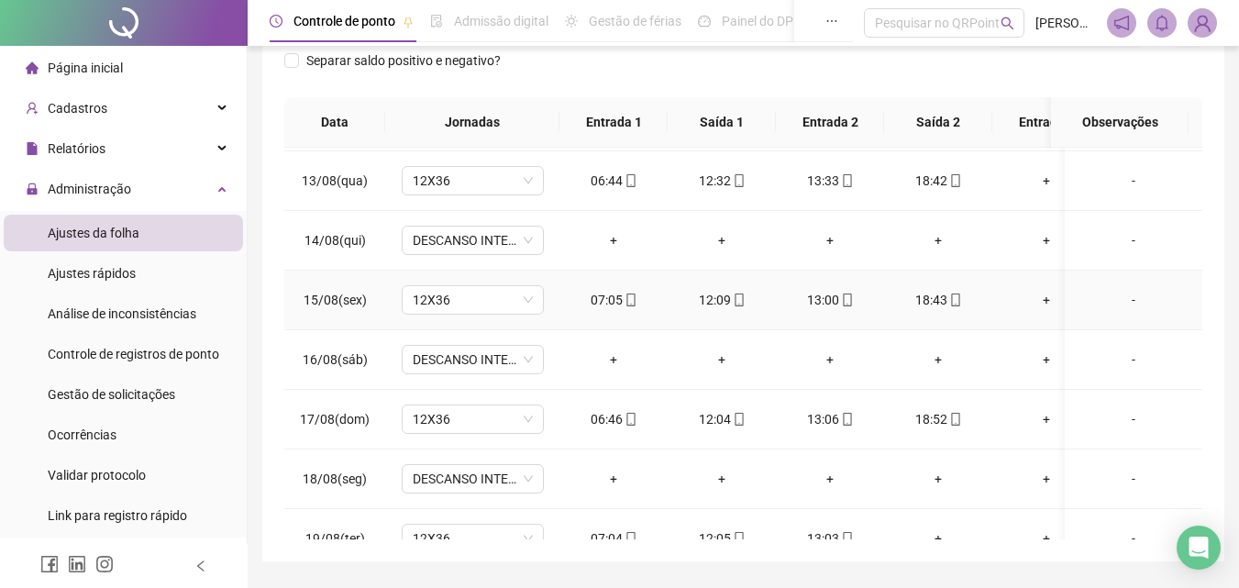
scroll to position [755, 0]
